Goal: Find specific page/section: Find specific page/section

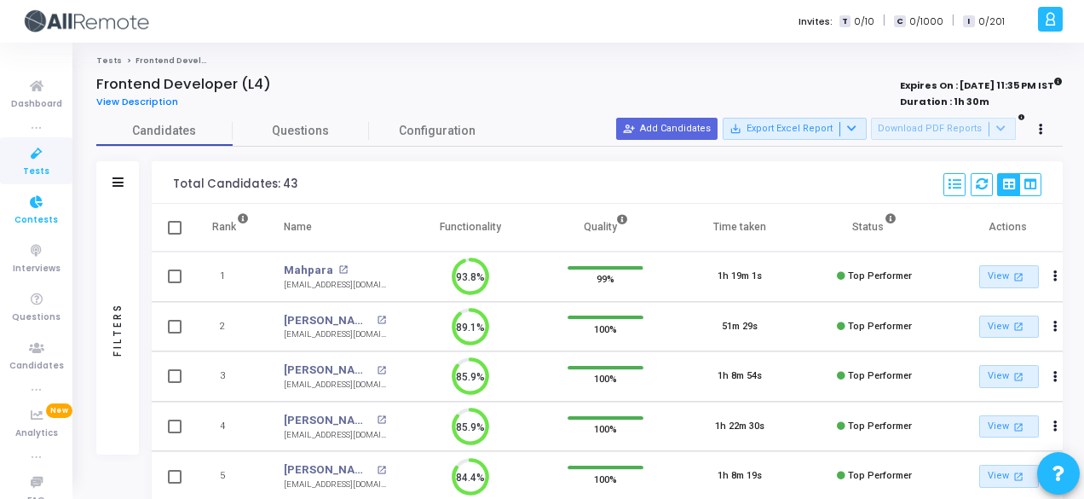
click at [19, 205] on icon at bounding box center [37, 202] width 36 height 21
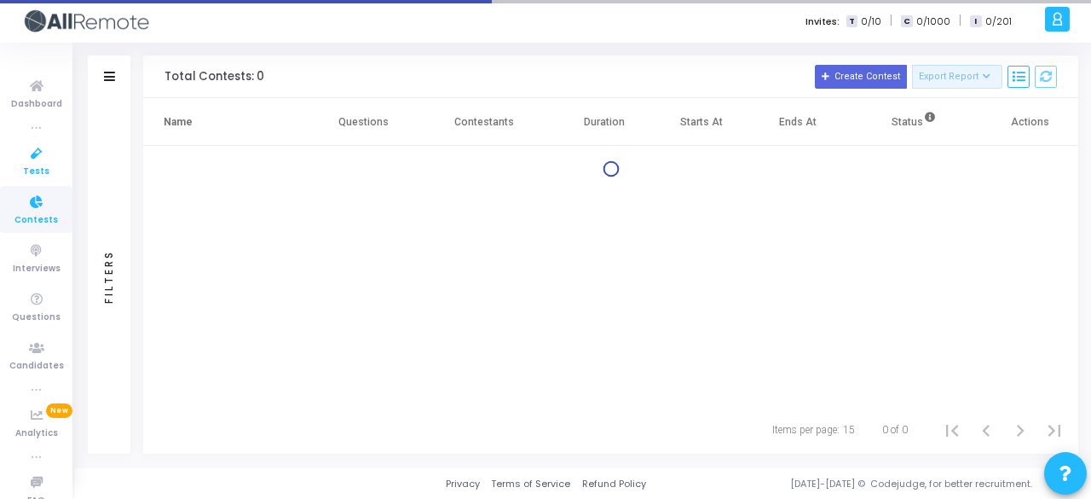
click at [44, 153] on icon at bounding box center [37, 153] width 36 height 21
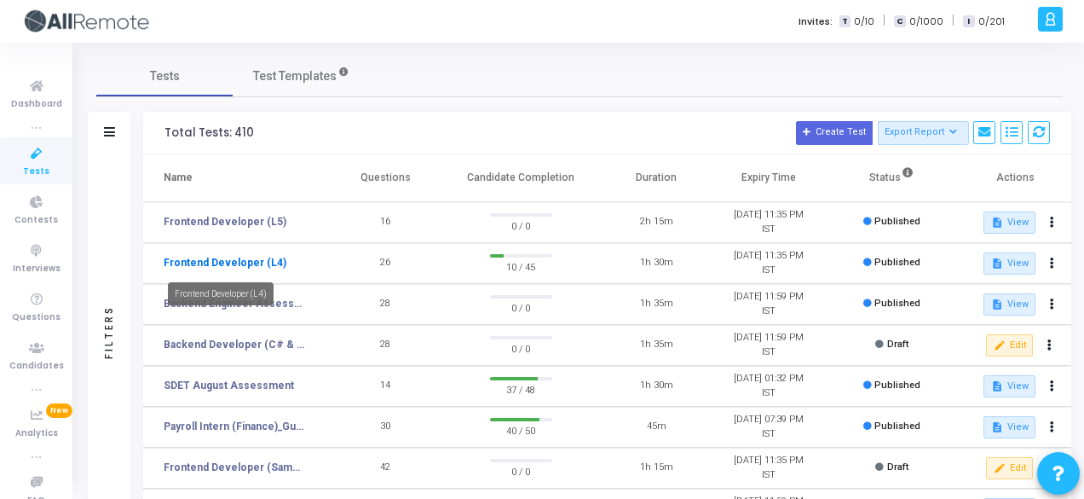
click at [269, 262] on link "Frontend Developer (L4)" at bounding box center [225, 262] width 123 height 15
